Goal: Transaction & Acquisition: Purchase product/service

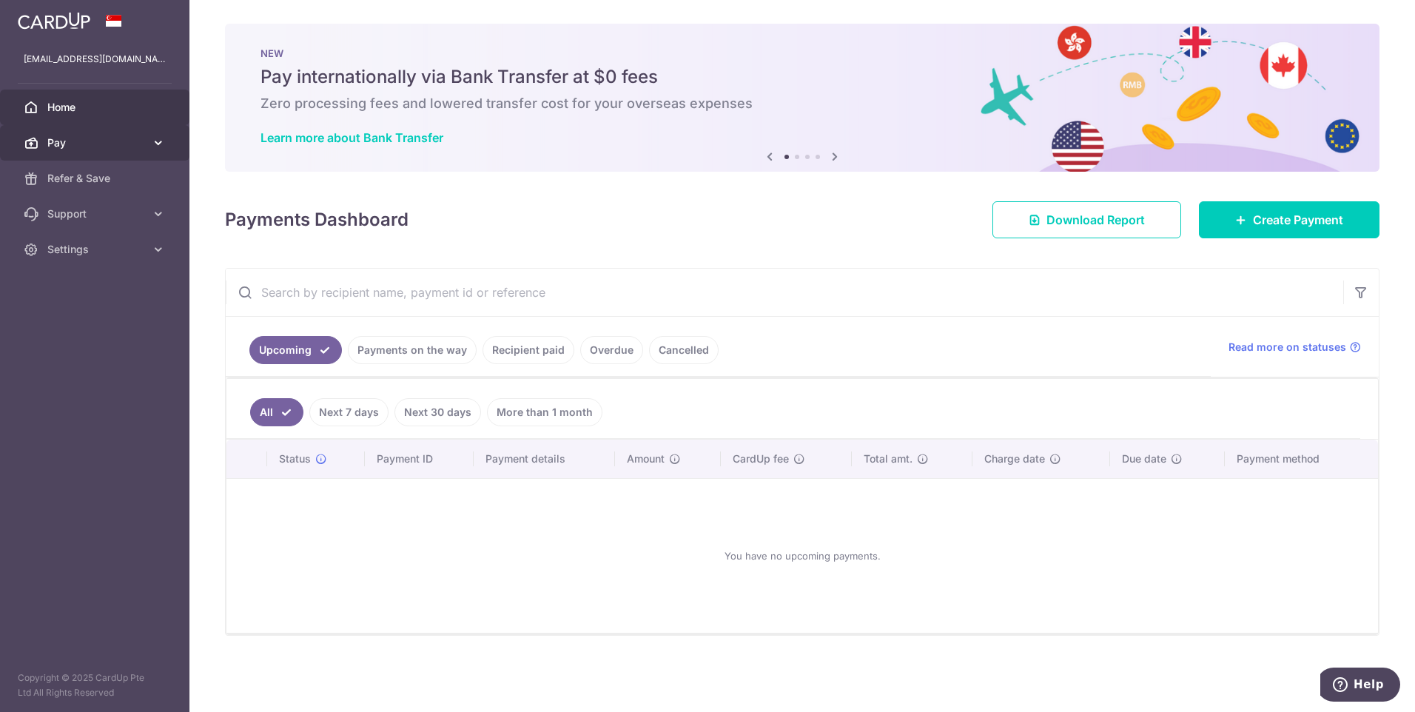
click at [54, 137] on span "Pay" at bounding box center [96, 142] width 98 height 15
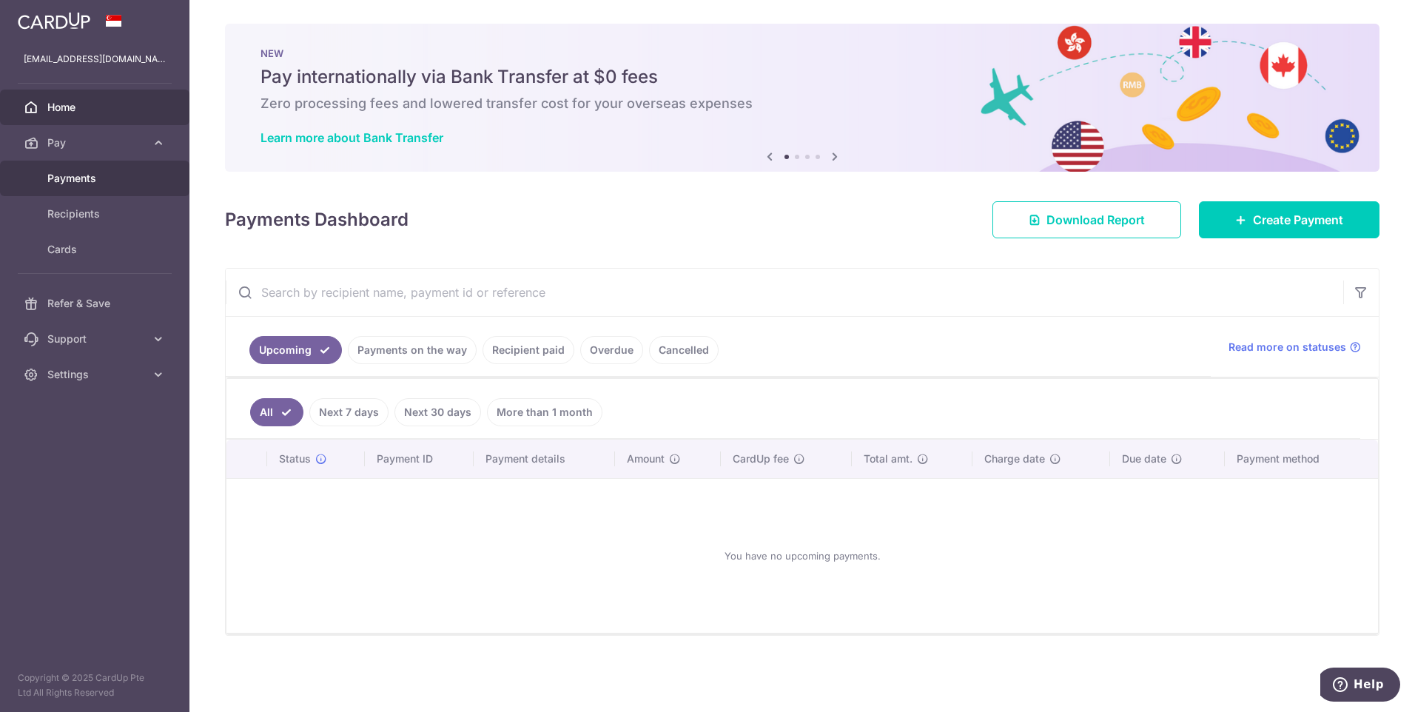
click at [68, 175] on span "Payments" at bounding box center [96, 178] width 98 height 15
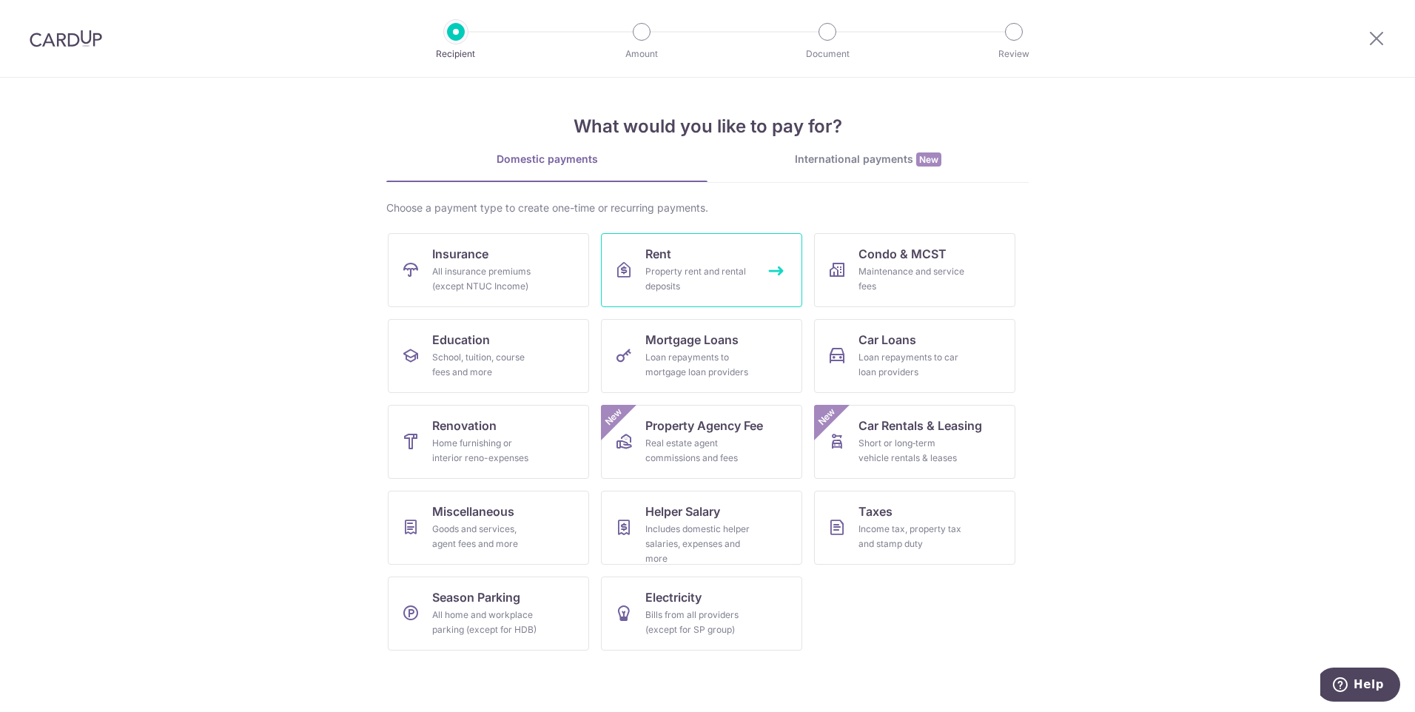
click at [727, 275] on div "Property rent and rental deposits" at bounding box center [698, 279] width 107 height 30
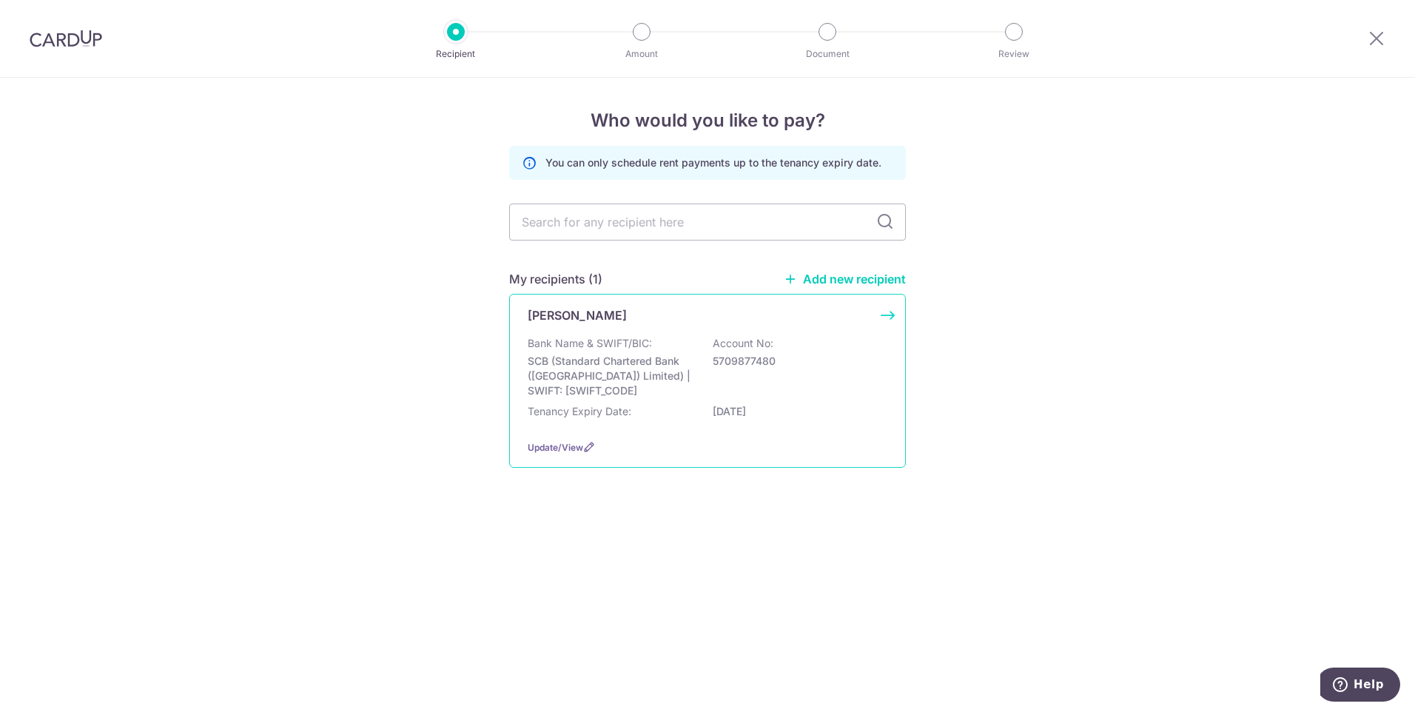
click at [576, 338] on p "Bank Name & SWIFT/BIC:" at bounding box center [590, 343] width 124 height 15
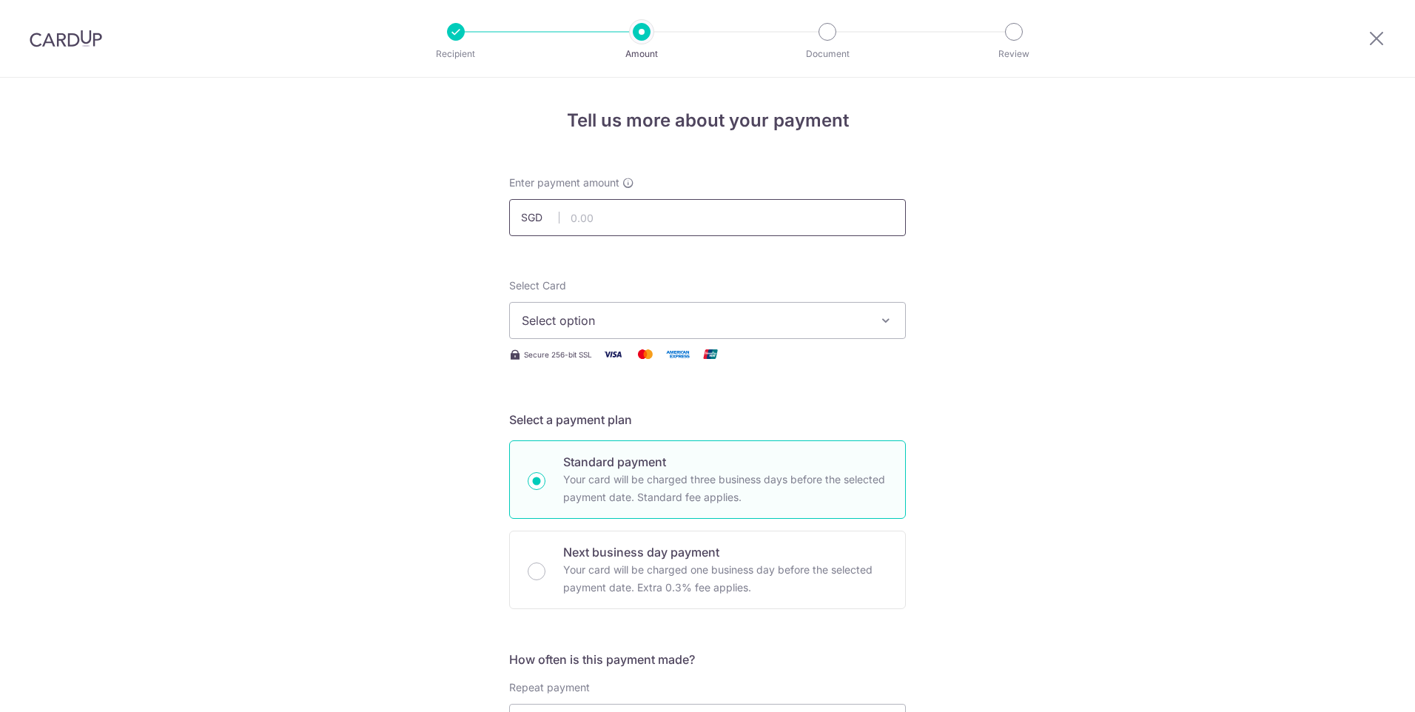
click at [649, 215] on input "text" at bounding box center [707, 217] width 397 height 37
type input "970.00"
type input "rent"
type input "saverent179"
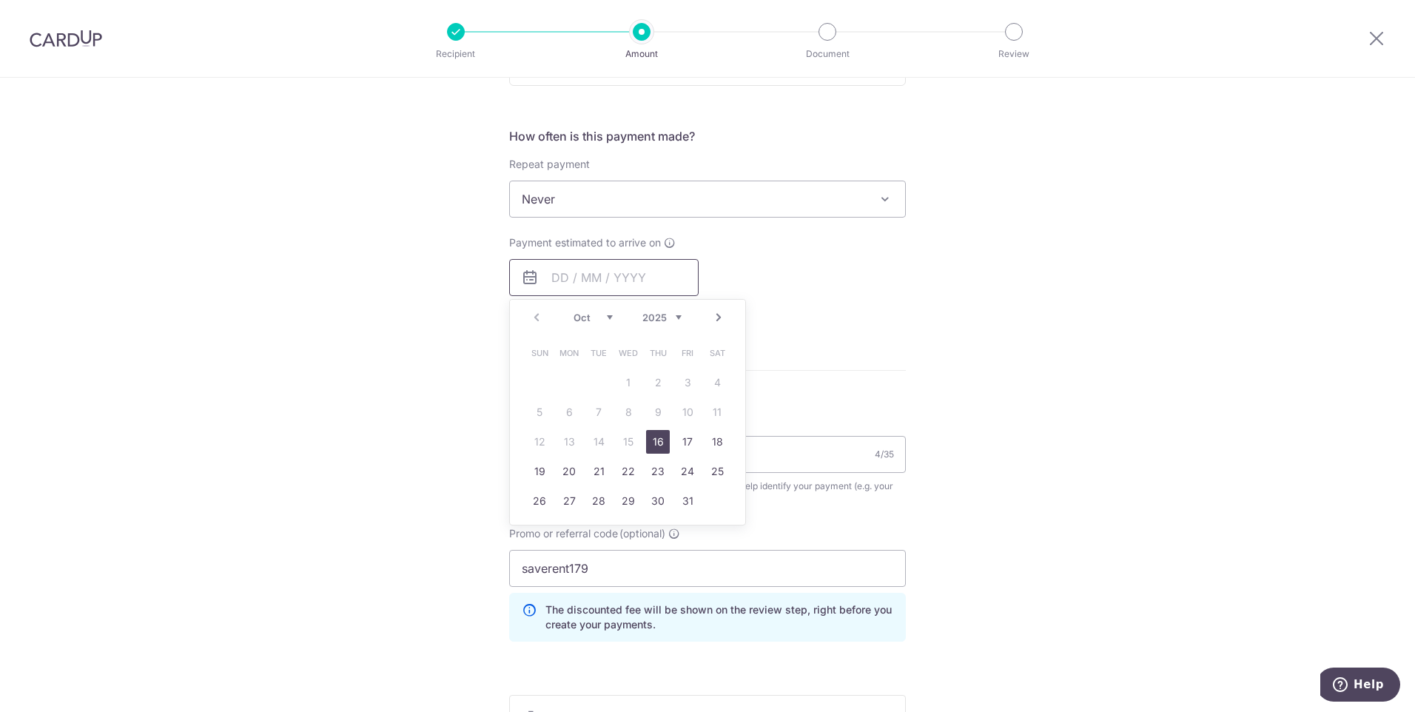
scroll to position [554, 0]
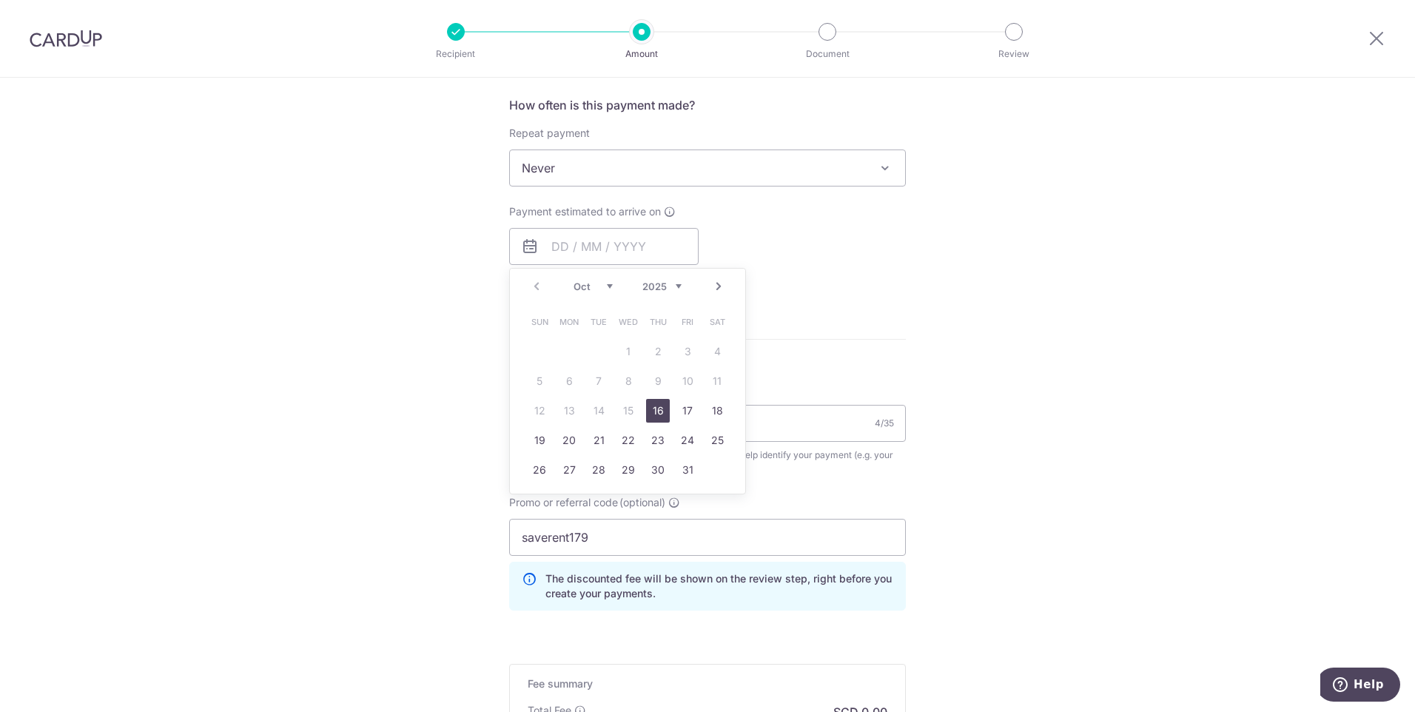
click at [825, 314] on form "Enter payment amount SGD 970.00 970.00 Select Card Select option Add credit car…" at bounding box center [707, 240] width 397 height 1238
click at [624, 246] on input "text" at bounding box center [603, 246] width 189 height 37
drag, startPoint x: 660, startPoint y: 408, endPoint x: 911, endPoint y: 311, distance: 268.6
click at [660, 408] on link "16" at bounding box center [658, 411] width 24 height 24
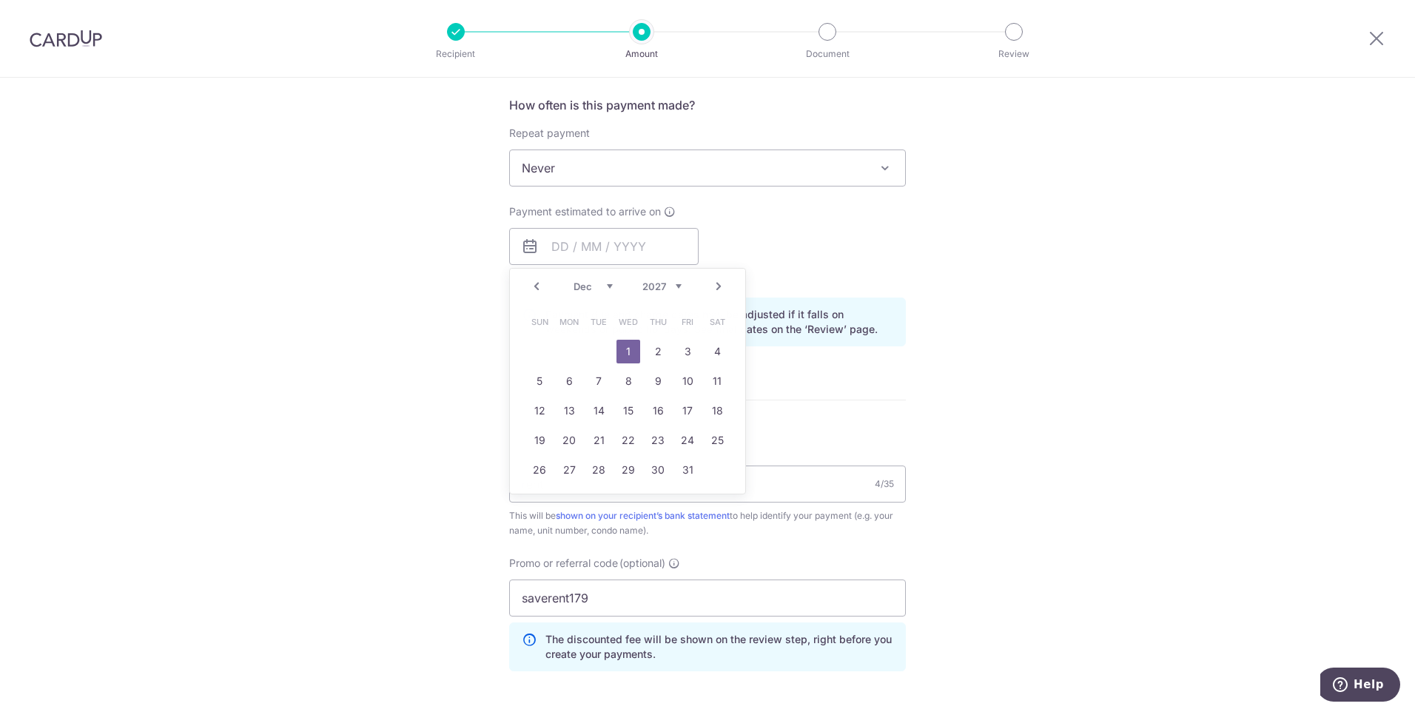
type input "[DATE]"
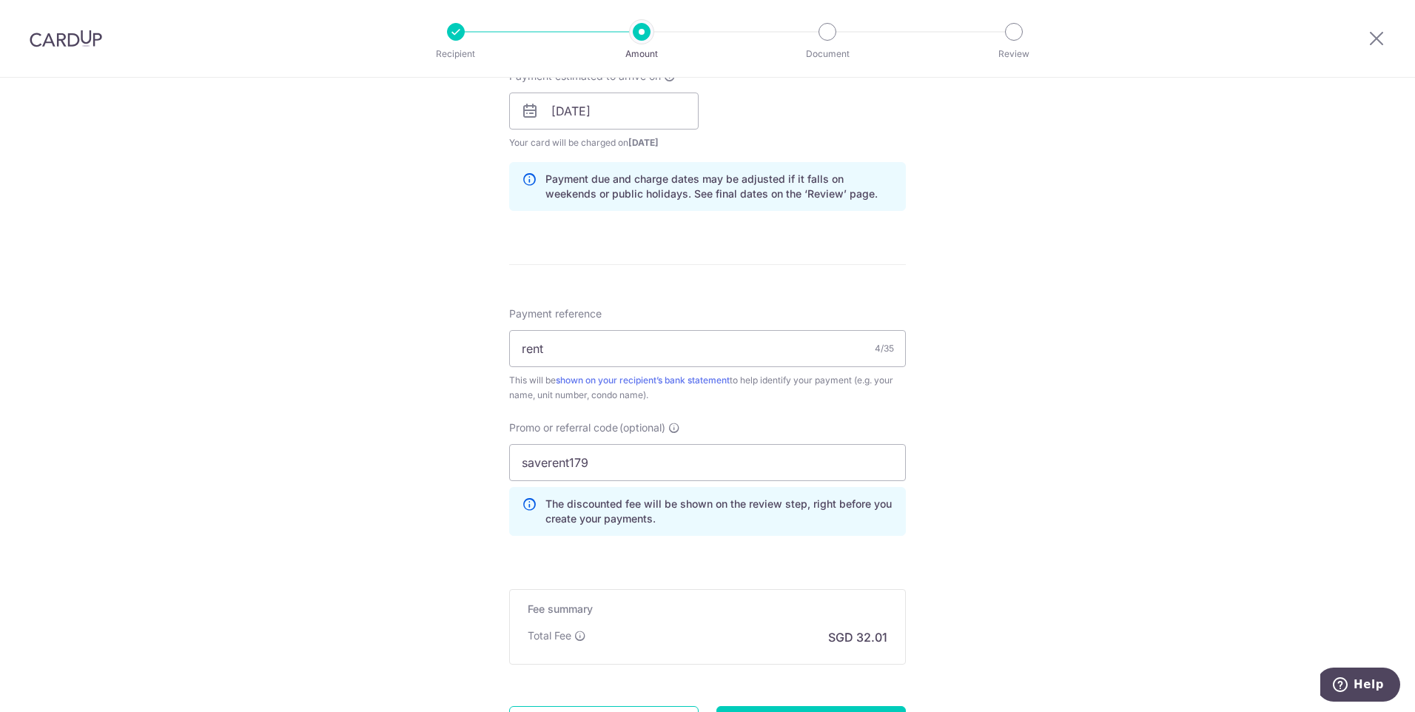
scroll to position [832, 0]
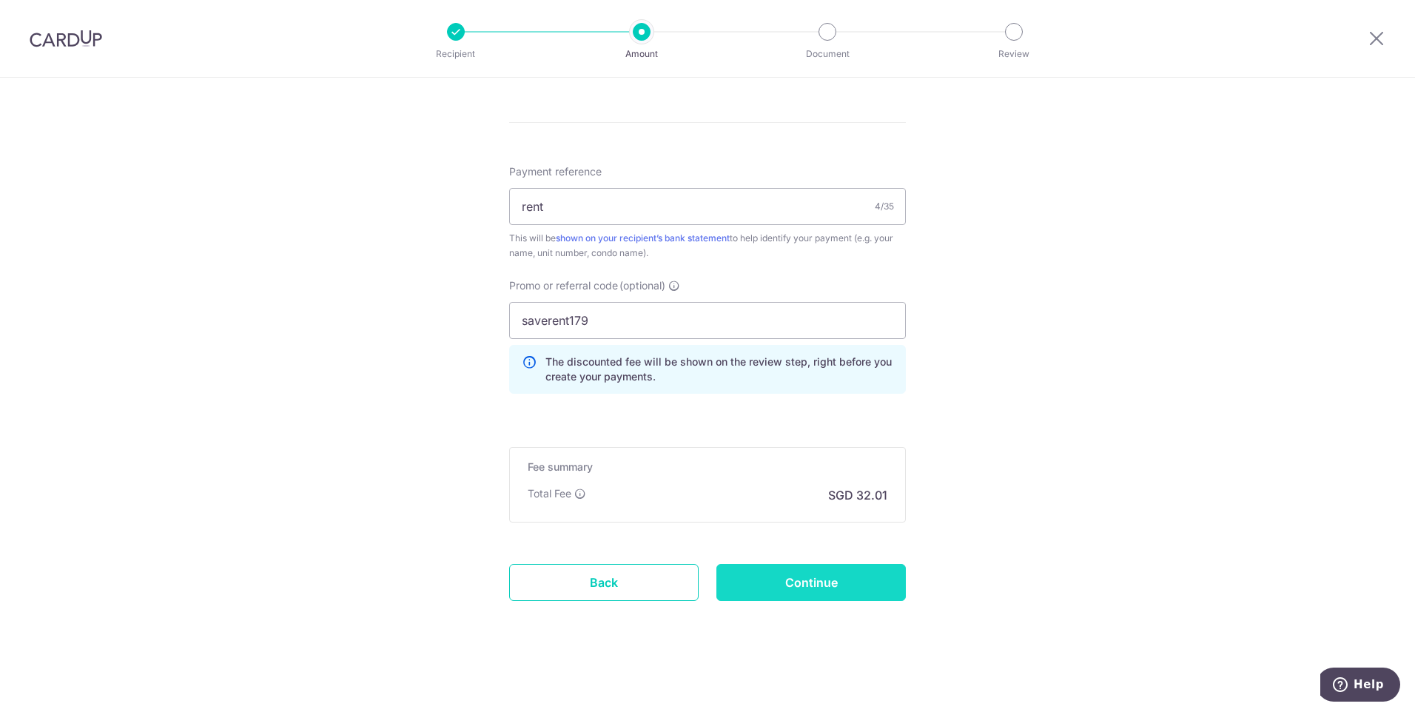
click at [832, 600] on input "Continue" at bounding box center [810, 582] width 189 height 37
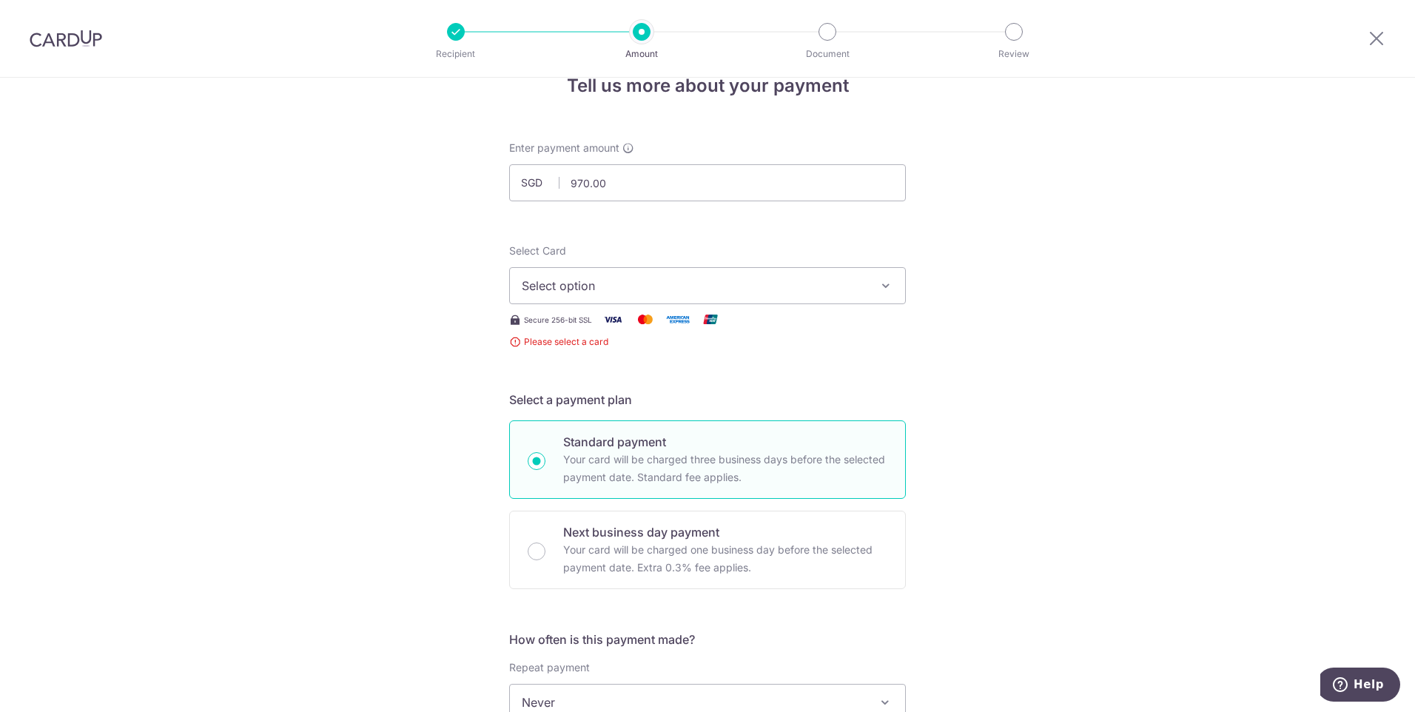
scroll to position [33, 0]
click at [678, 289] on span "Select option" at bounding box center [694, 288] width 345 height 18
drag, startPoint x: 606, startPoint y: 394, endPoint x: 830, endPoint y: 387, distance: 224.3
click at [606, 394] on span "**** 9929" at bounding box center [585, 394] width 57 height 18
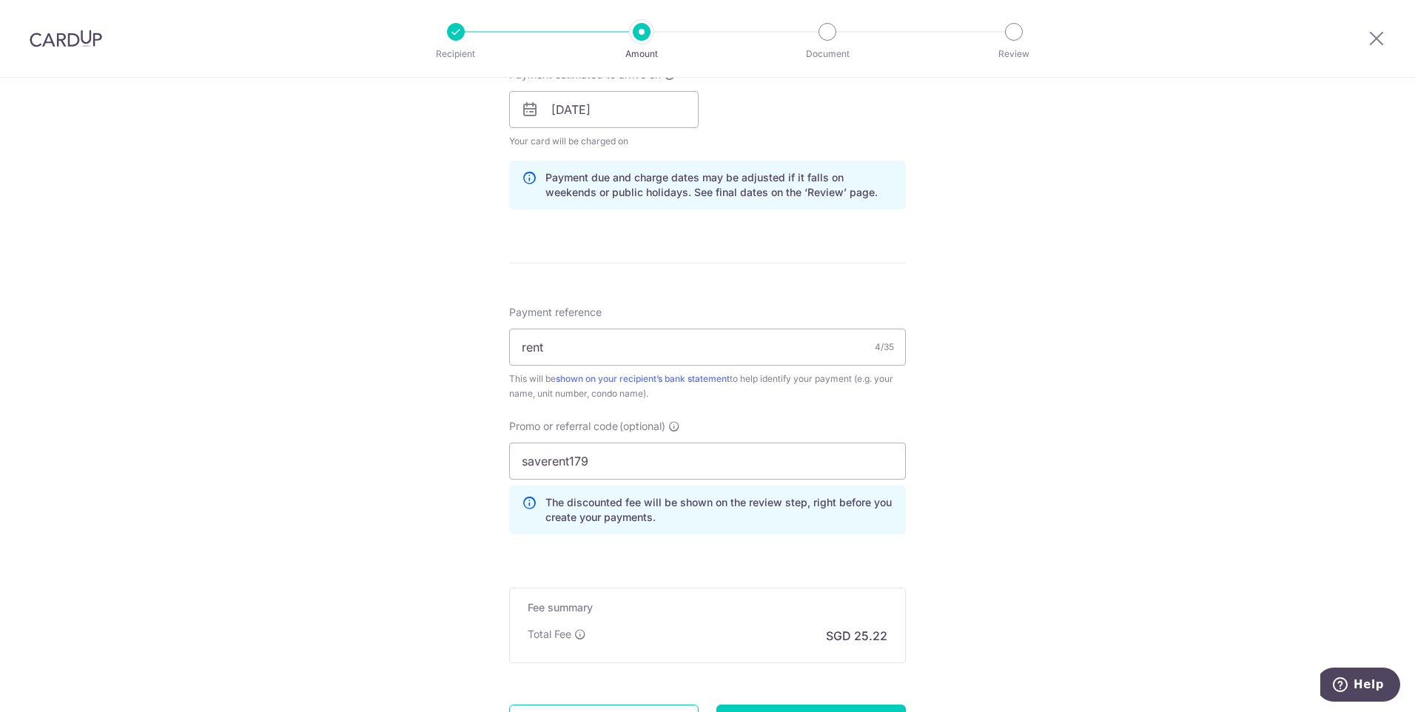
scroll to position [832, 0]
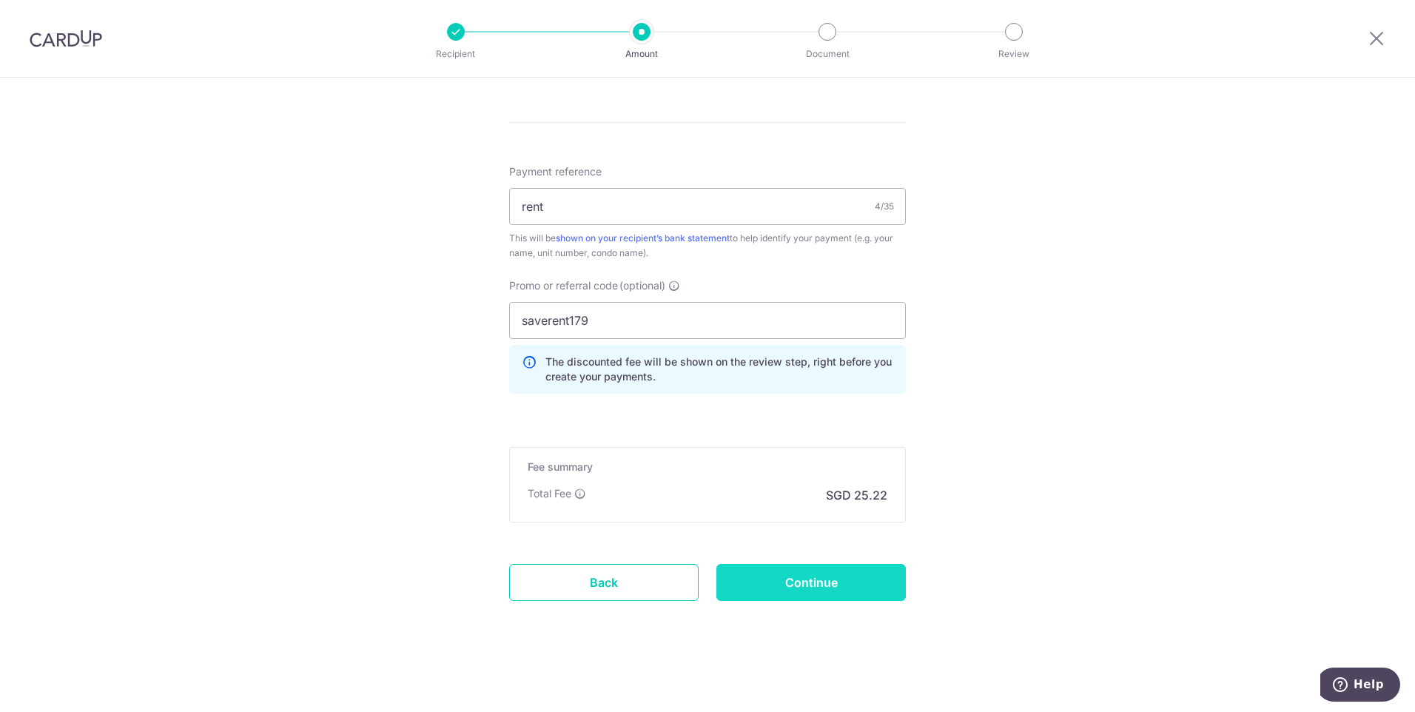
click at [850, 570] on input "Continue" at bounding box center [810, 582] width 189 height 37
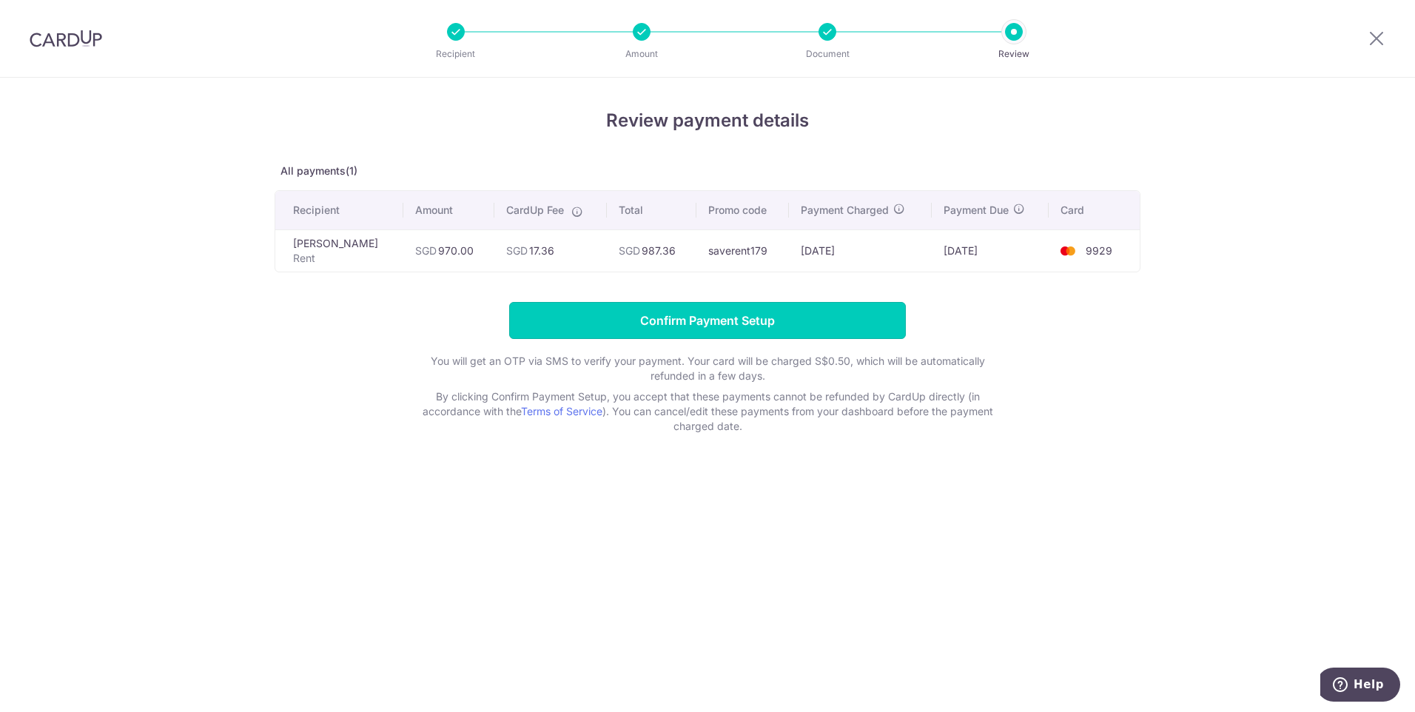
click at [826, 307] on input "Confirm Payment Setup" at bounding box center [707, 320] width 397 height 37
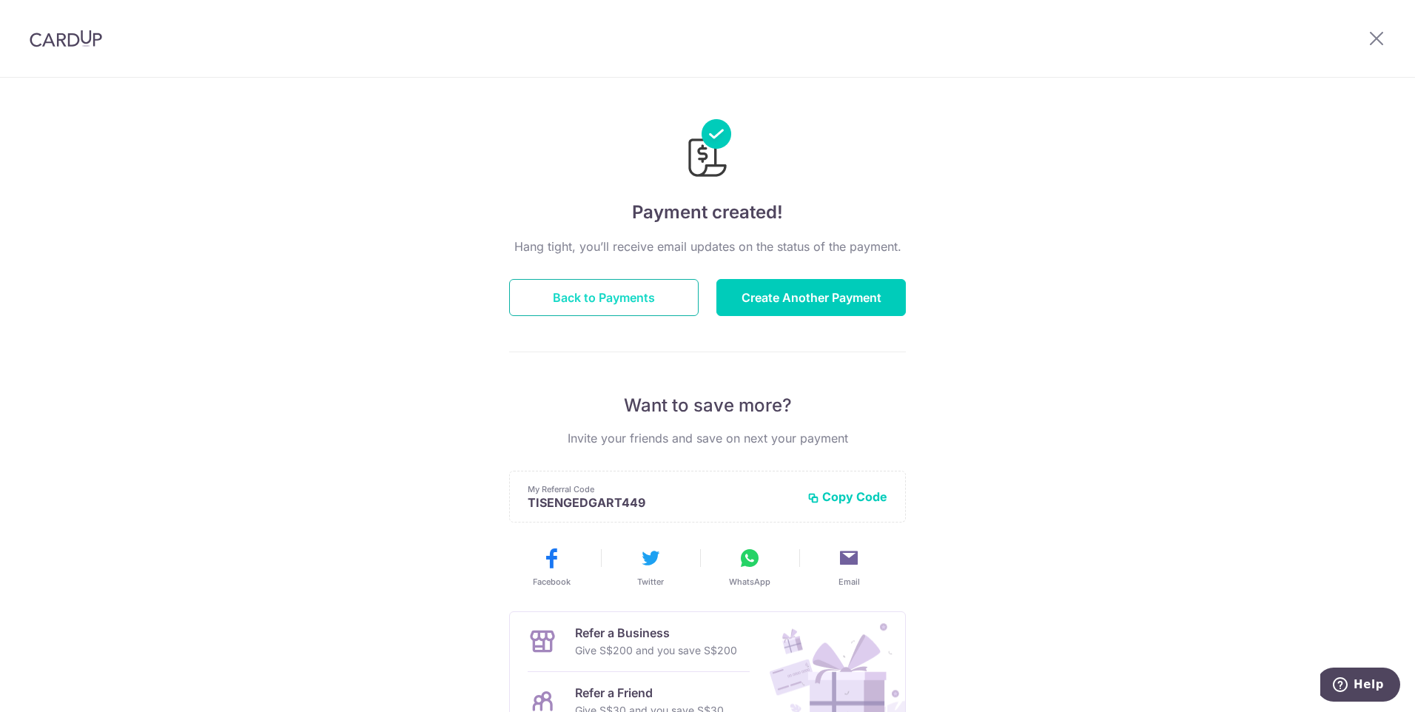
click at [639, 299] on button "Back to Payments" at bounding box center [603, 297] width 189 height 37
